Goal: Find specific page/section: Find specific page/section

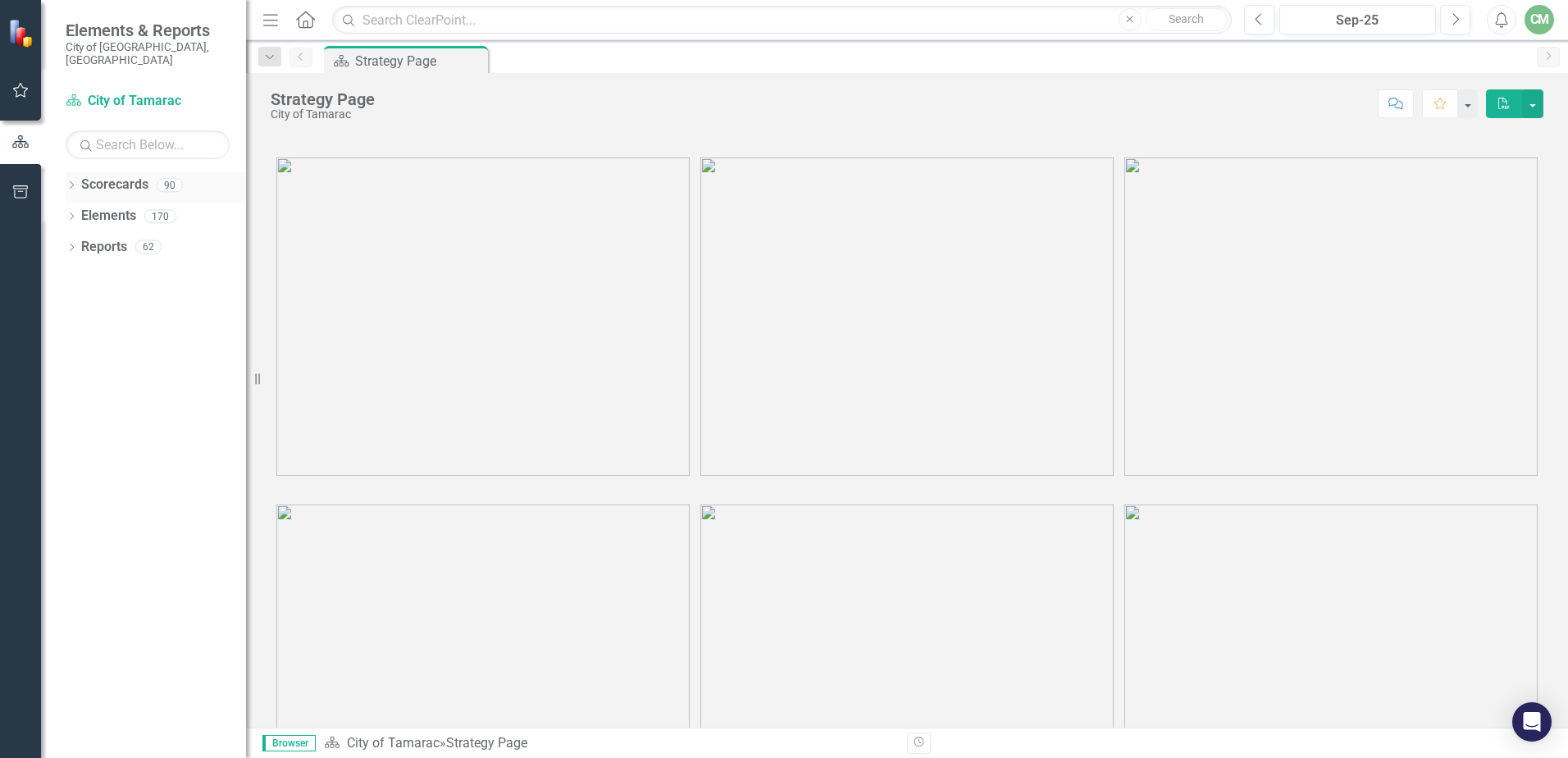
click at [75, 182] on icon "Dropdown" at bounding box center [71, 186] width 12 height 9
click at [84, 211] on icon "Dropdown" at bounding box center [80, 215] width 13 height 10
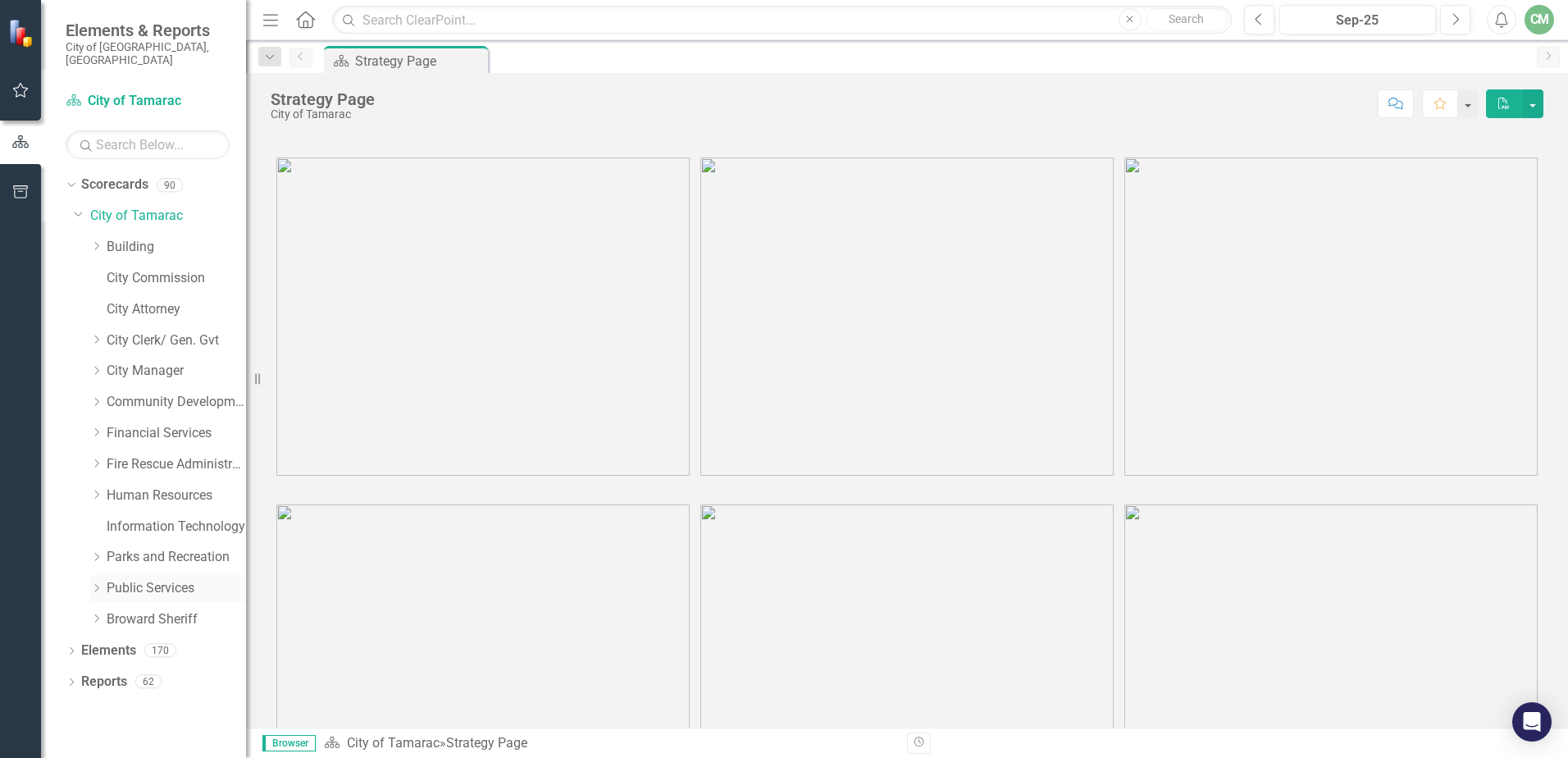
click at [101, 583] on icon "Dropdown" at bounding box center [96, 588] width 13 height 10
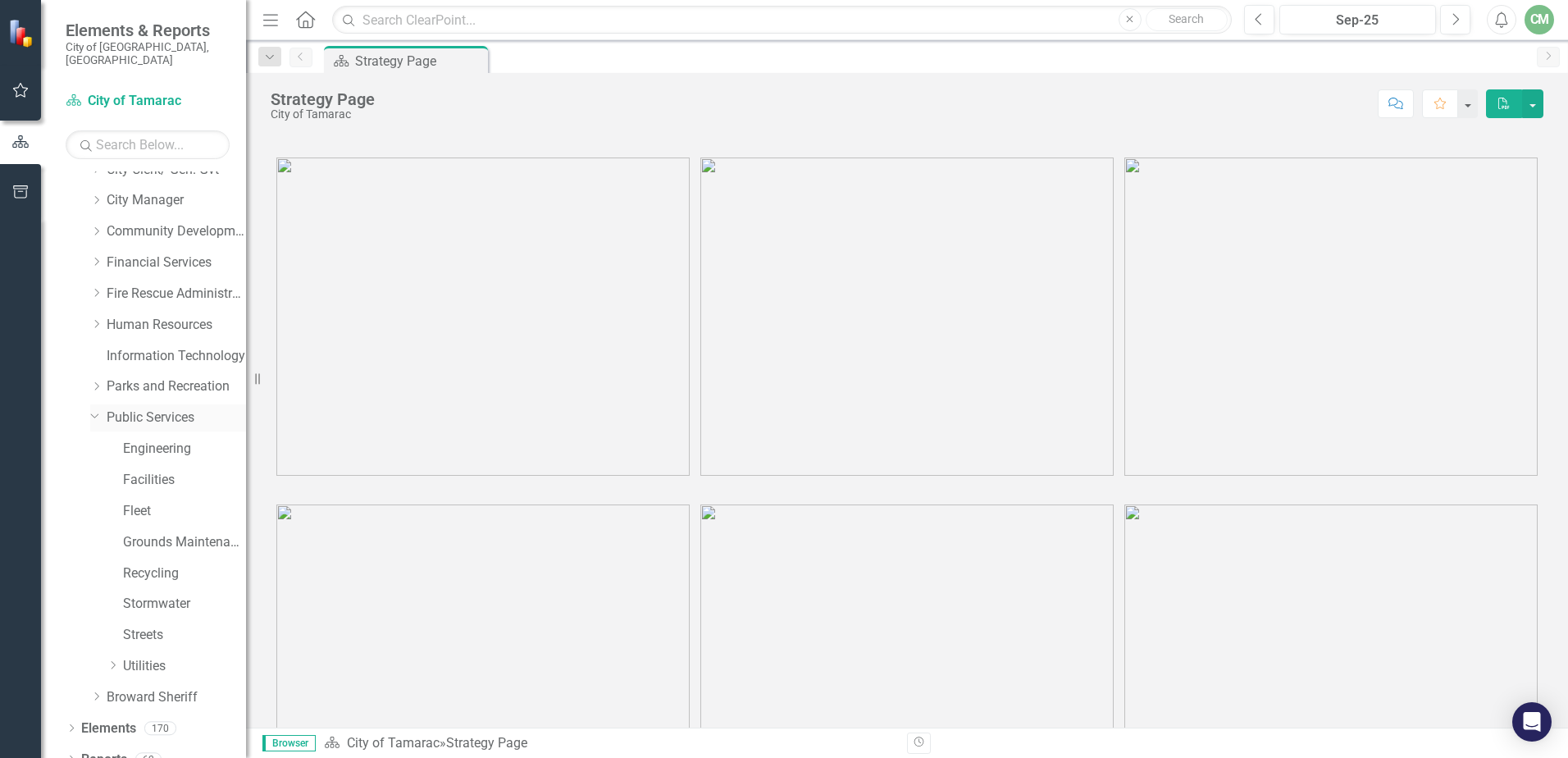
scroll to position [176, 0]
click at [119, 654] on icon "Dropdown" at bounding box center [113, 659] width 13 height 10
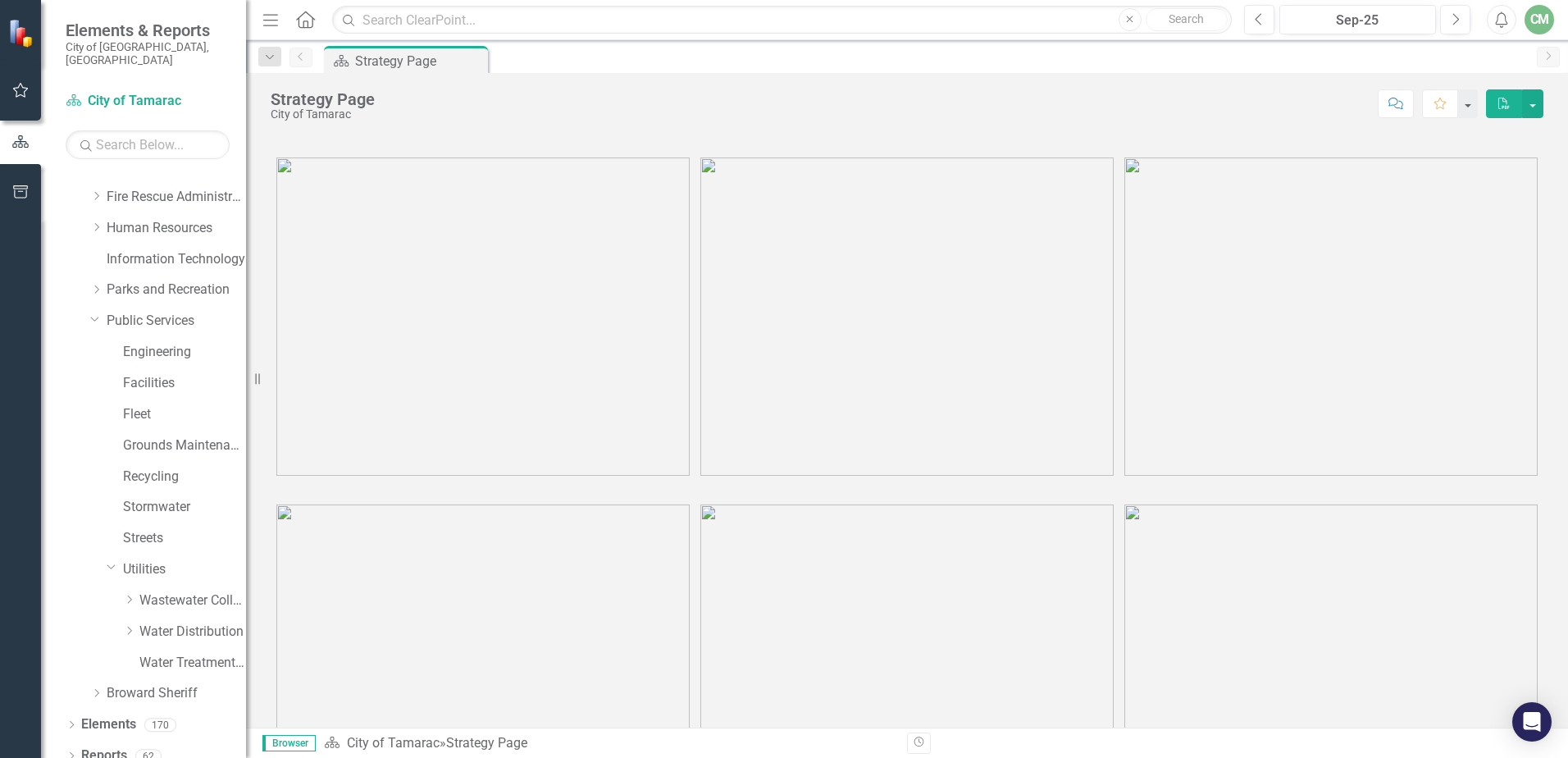
scroll to position [270, 0]
click at [133, 623] on icon "Dropdown" at bounding box center [130, 627] width 13 height 10
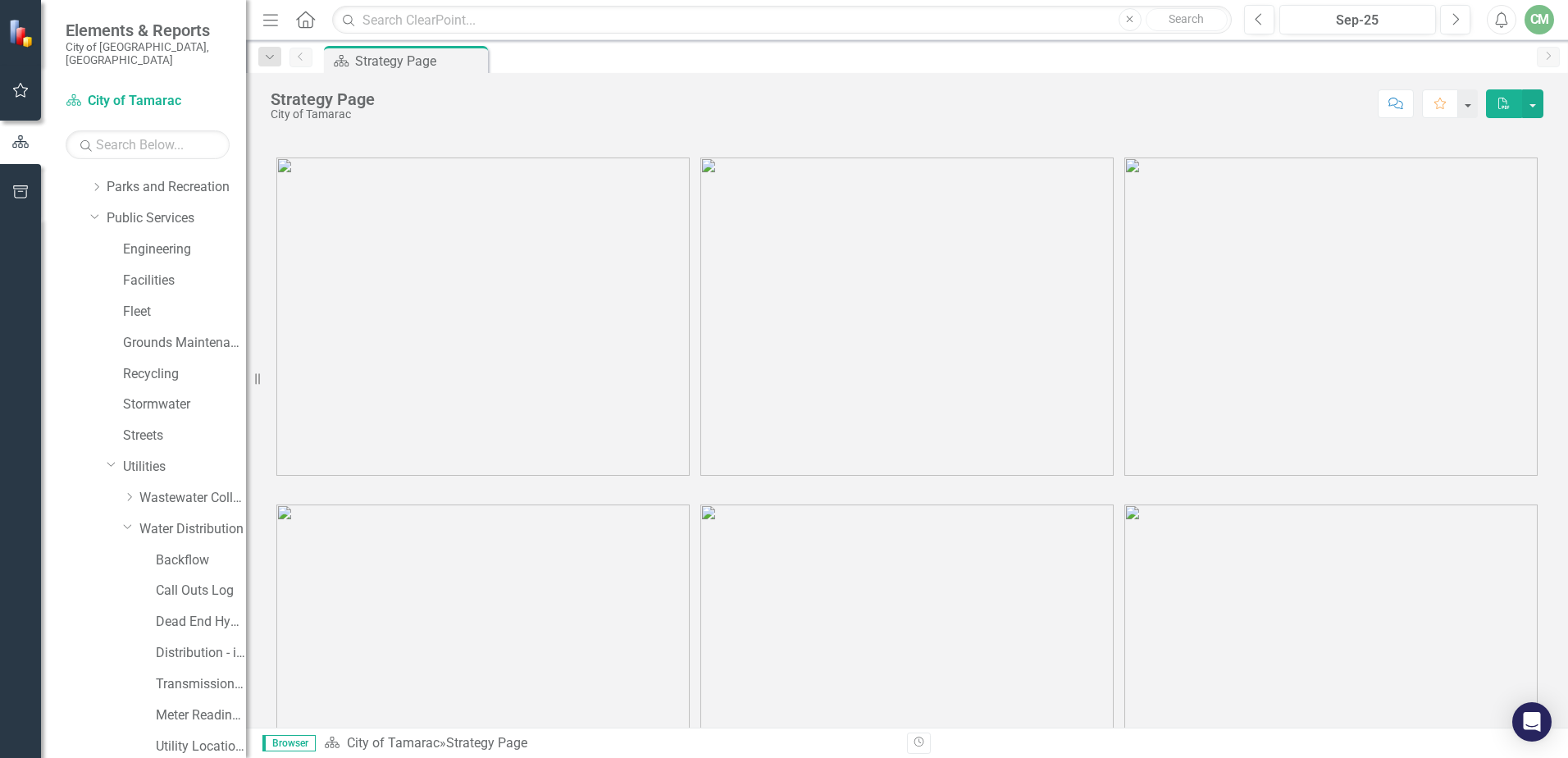
scroll to position [487, 0]
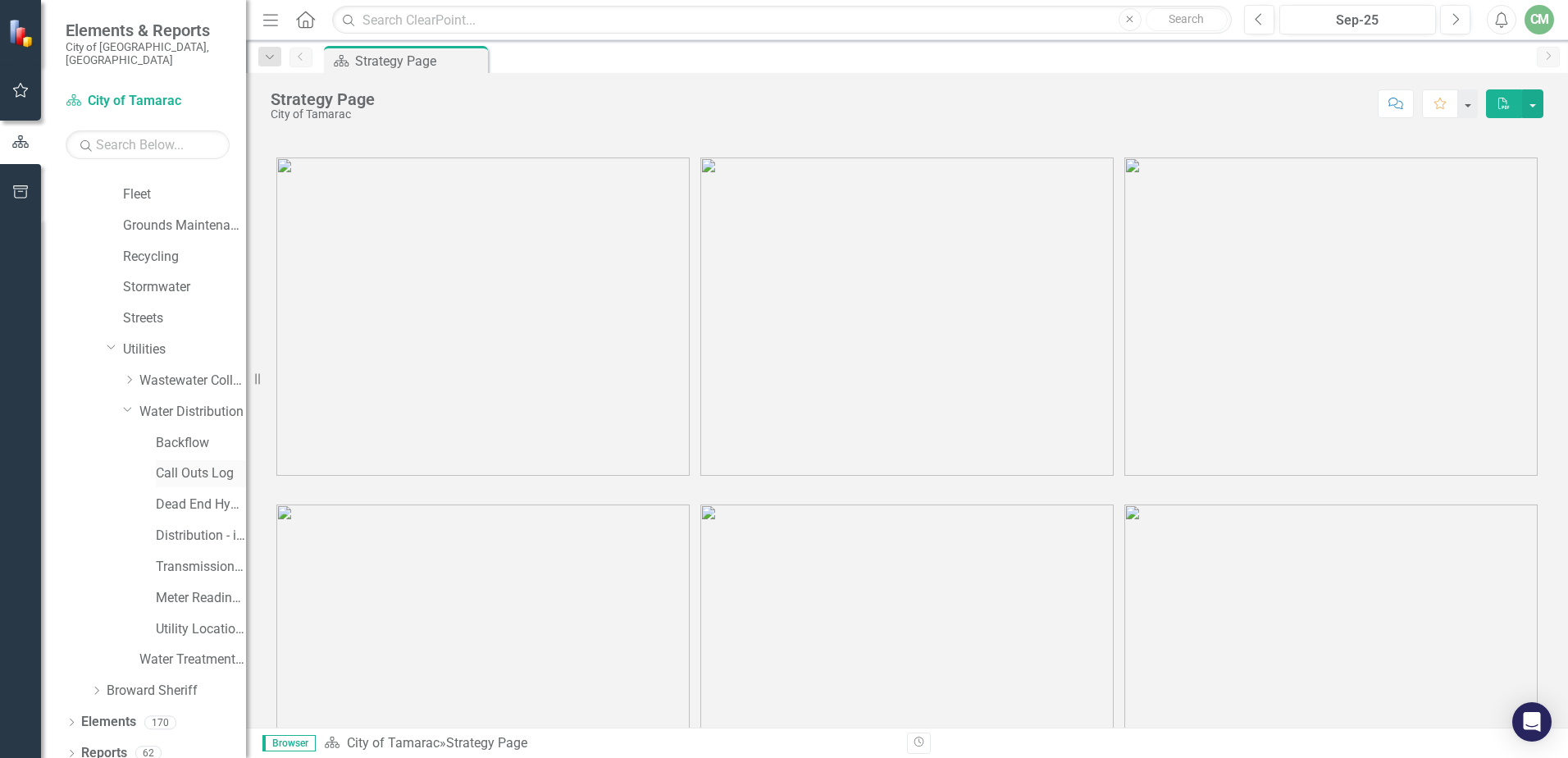
click at [205, 464] on link "Call Outs Log" at bounding box center [201, 473] width 90 height 19
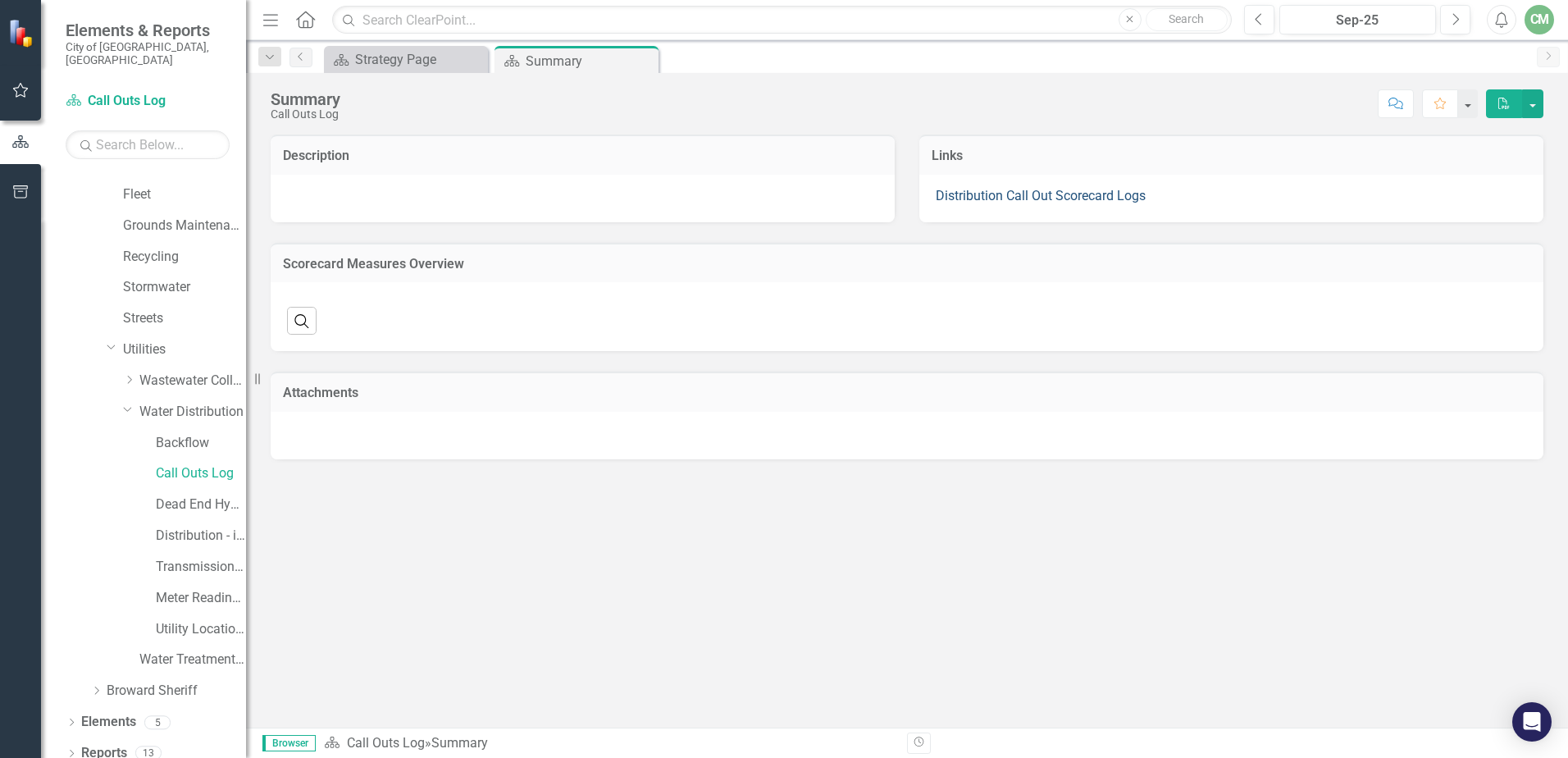
click at [1002, 195] on link "Distribution Call Out Scorecard Logs" at bounding box center [1040, 195] width 210 height 15
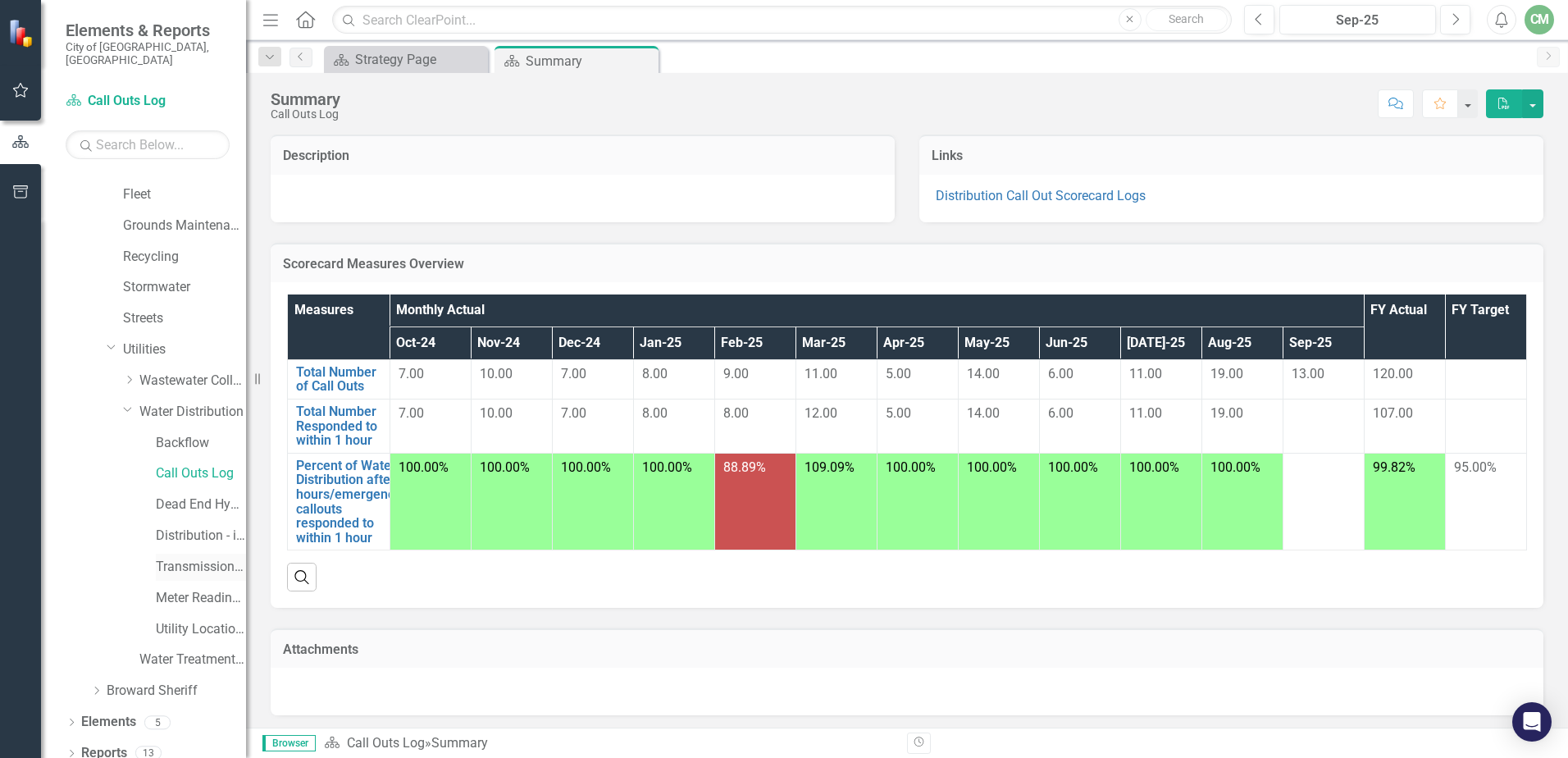
click at [197, 557] on link "Transmission and Distribution" at bounding box center [201, 566] width 90 height 19
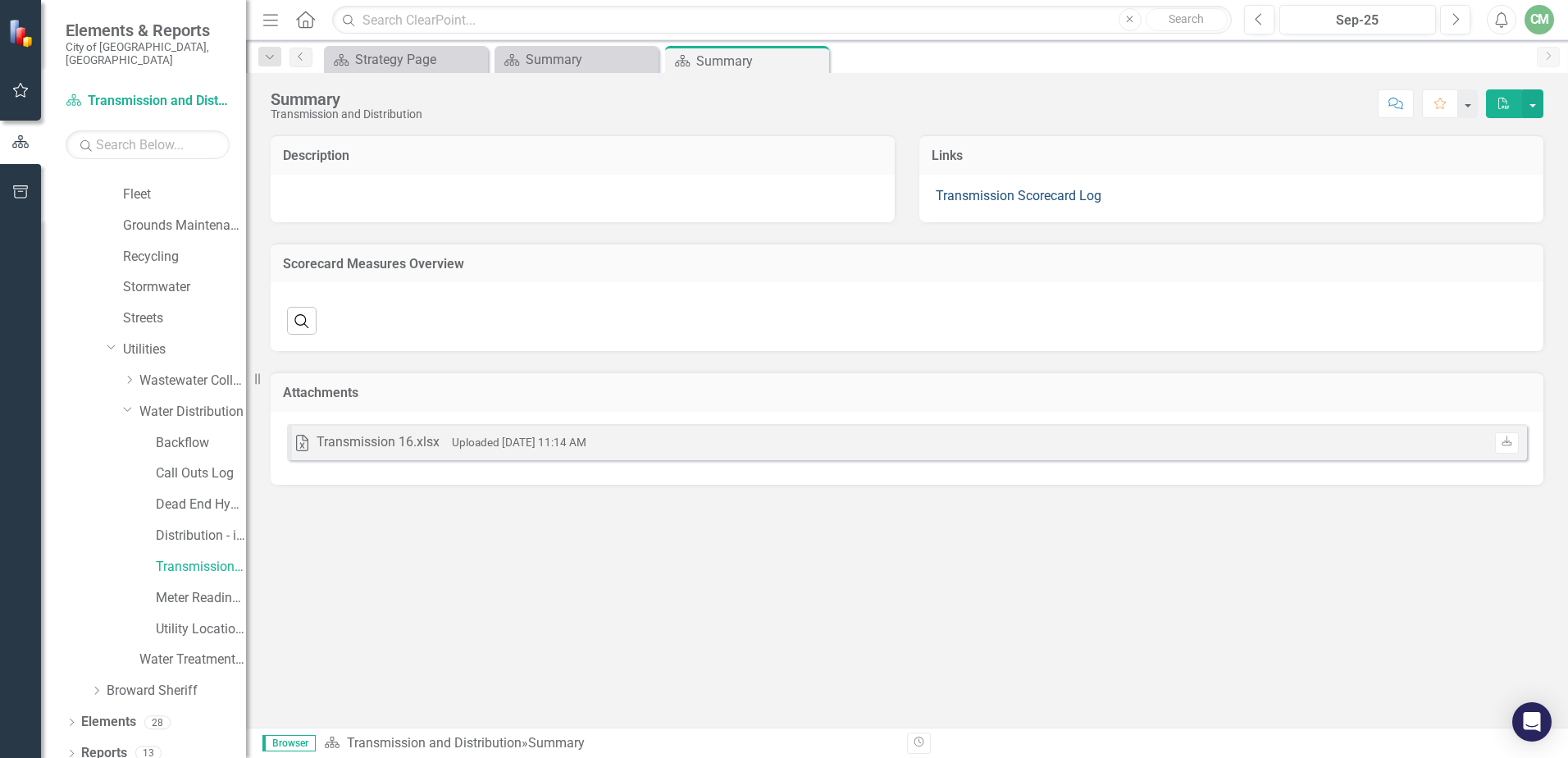
click at [998, 197] on link "Transmission Scorecard Log" at bounding box center [1019, 195] width 166 height 15
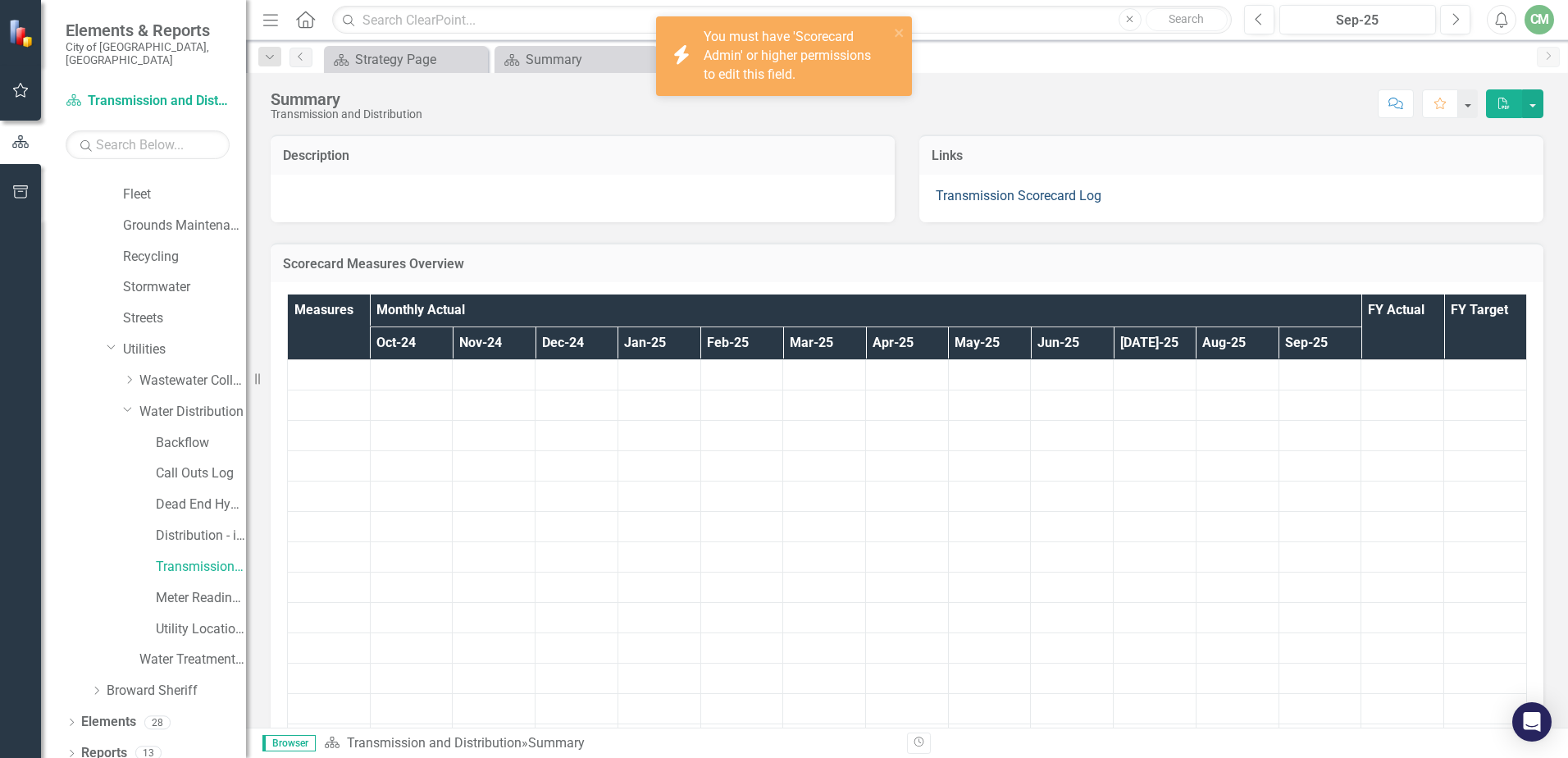
click at [998, 197] on link "Transmission Scorecard Log" at bounding box center [1019, 195] width 166 height 15
